Goal: Task Accomplishment & Management: Manage account settings

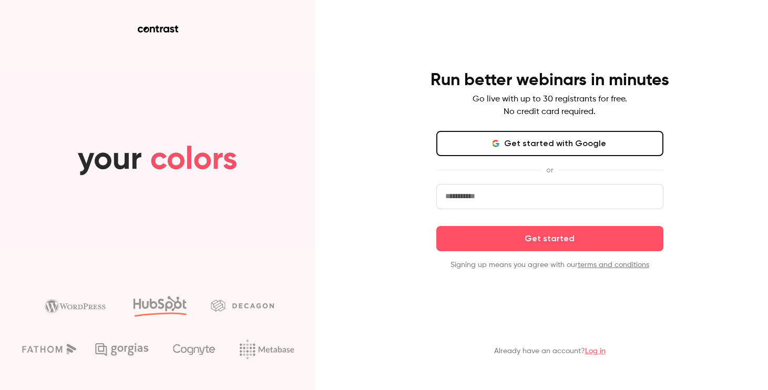
click at [549, 140] on button "Get started with Google" at bounding box center [549, 143] width 227 height 25
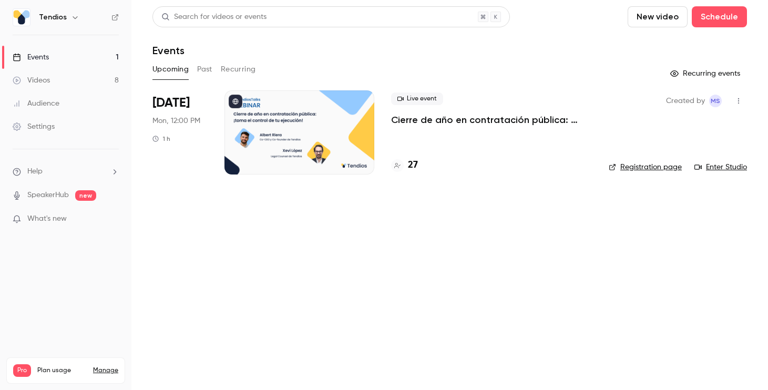
click at [346, 137] on div at bounding box center [299, 132] width 150 height 84
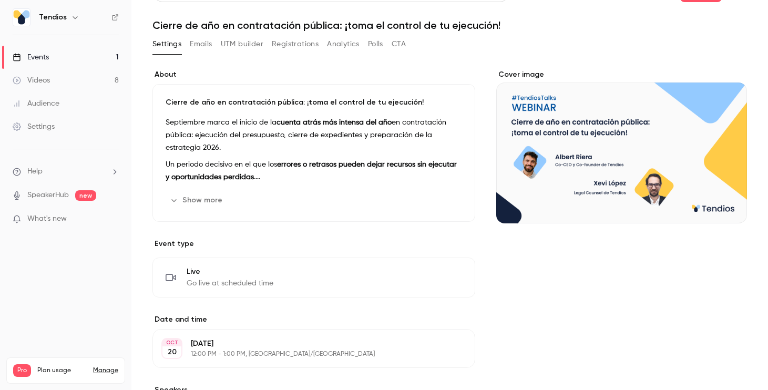
scroll to position [21, 0]
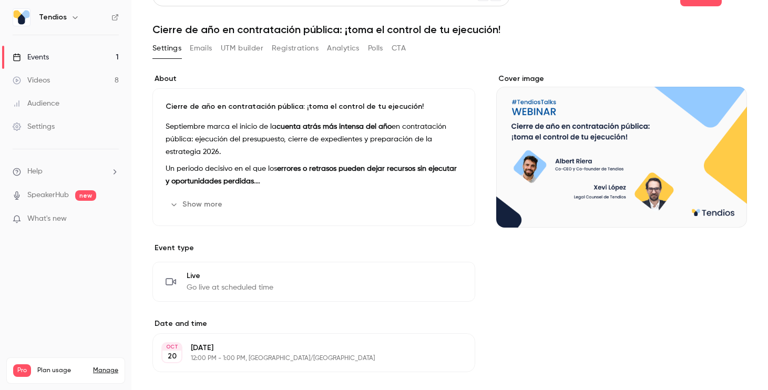
click at [547, 314] on div "Cover image" at bounding box center [621, 325] width 251 height 503
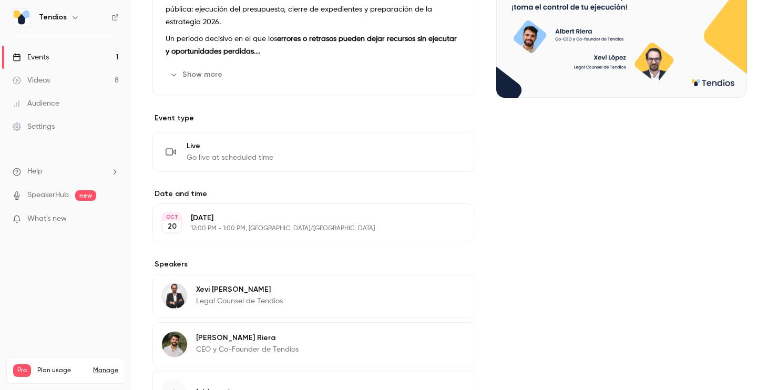
scroll to position [0, 0]
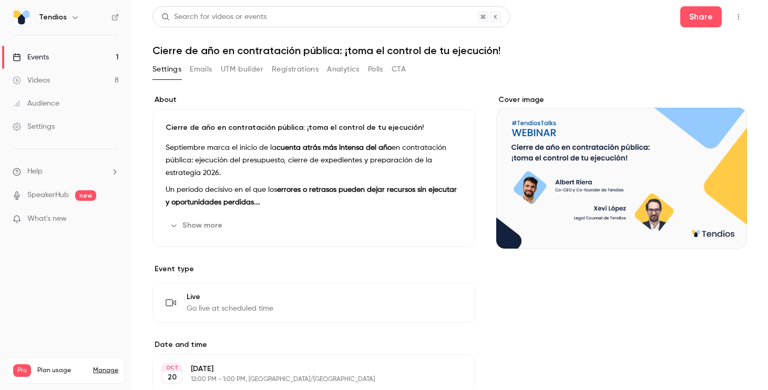
click at [294, 66] on button "Registrations" at bounding box center [295, 69] width 47 height 17
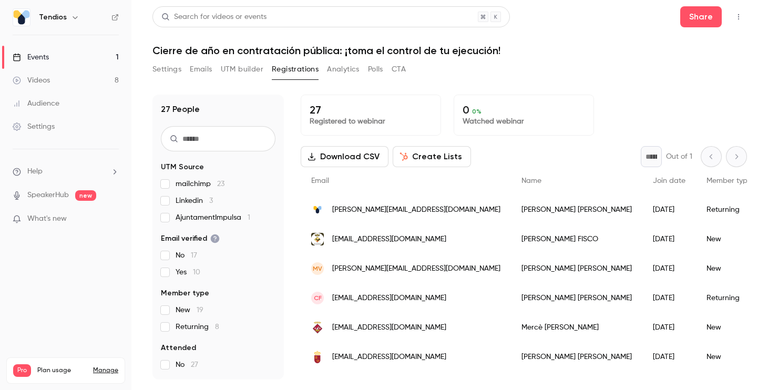
click at [602, 75] on div "Settings Emails UTM builder Registrations Analytics Polls CTA" at bounding box center [449, 71] width 594 height 21
click at [603, 96] on div "27 Registered to webinar 0 0 % Watched webinar" at bounding box center [524, 115] width 446 height 41
click at [652, 69] on div "Settings Emails UTM builder Registrations Analytics Polls CTA" at bounding box center [449, 71] width 594 height 21
click at [77, 295] on nav "Tendios Events 1 Videos 8 Audience Settings Help SpeakerHub new What's new Pro …" at bounding box center [65, 195] width 131 height 390
